Goal: Register for event/course

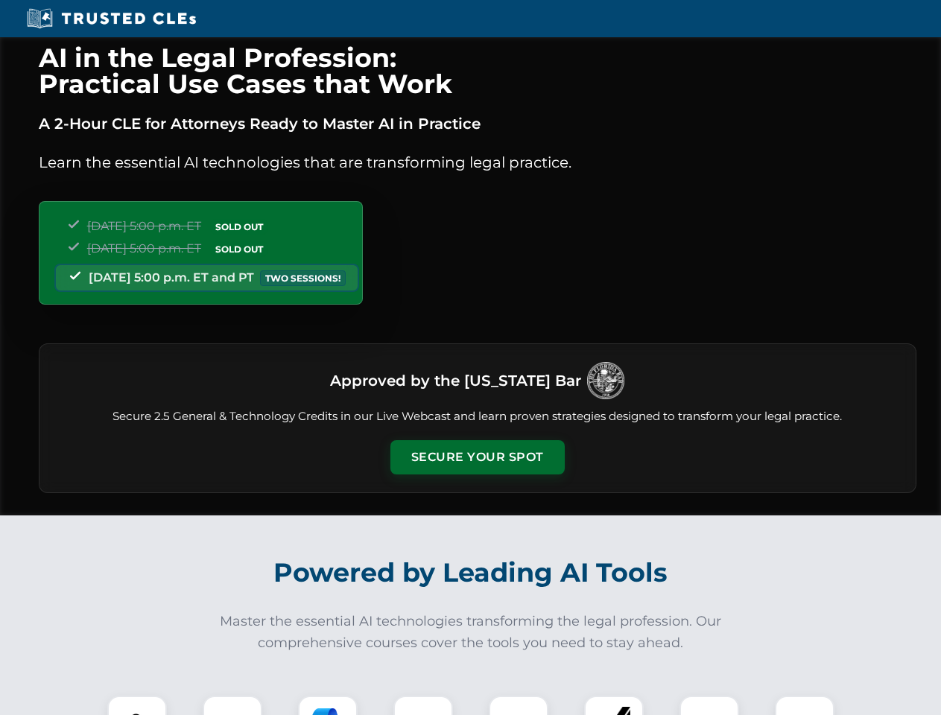
click at [477, 457] on button "Secure Your Spot" at bounding box center [477, 457] width 174 height 34
click at [137, 705] on img at bounding box center [136, 725] width 43 height 43
